Goal: Find specific page/section

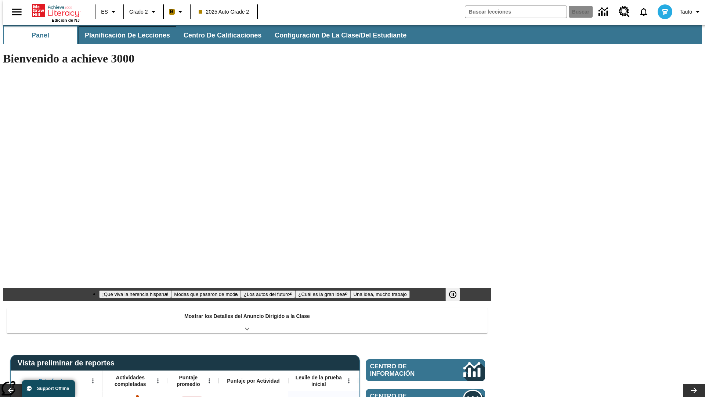
click at [123, 35] on button "Planificación de lecciones" at bounding box center [128, 35] width 98 height 18
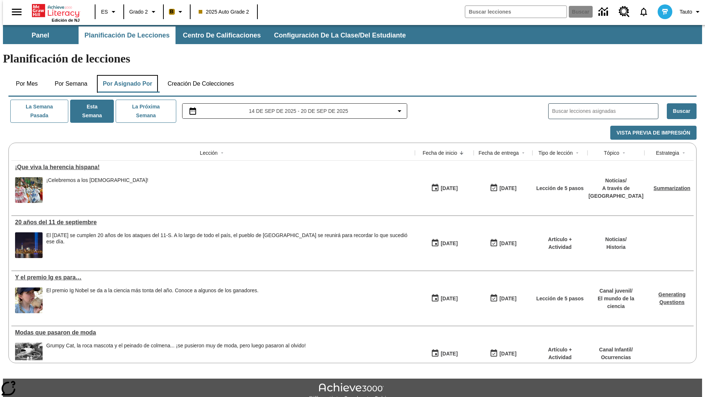
click at [126, 75] on button "Por asignado por" at bounding box center [127, 84] width 61 height 18
type input "El sueño de los animales"
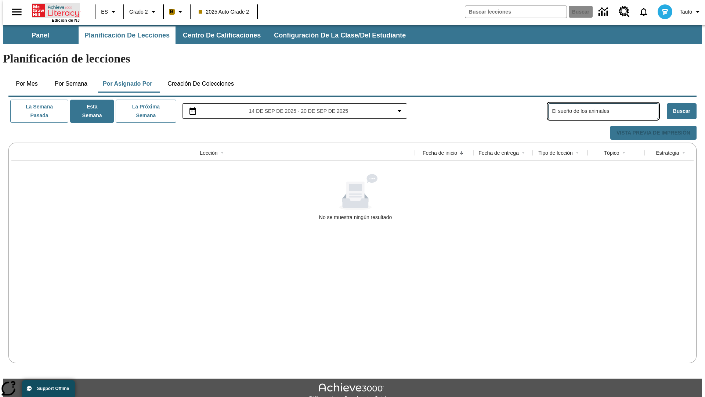
click at [53, 10] on icon "Portada" at bounding box center [56, 10] width 49 height 15
